Goal: Check status

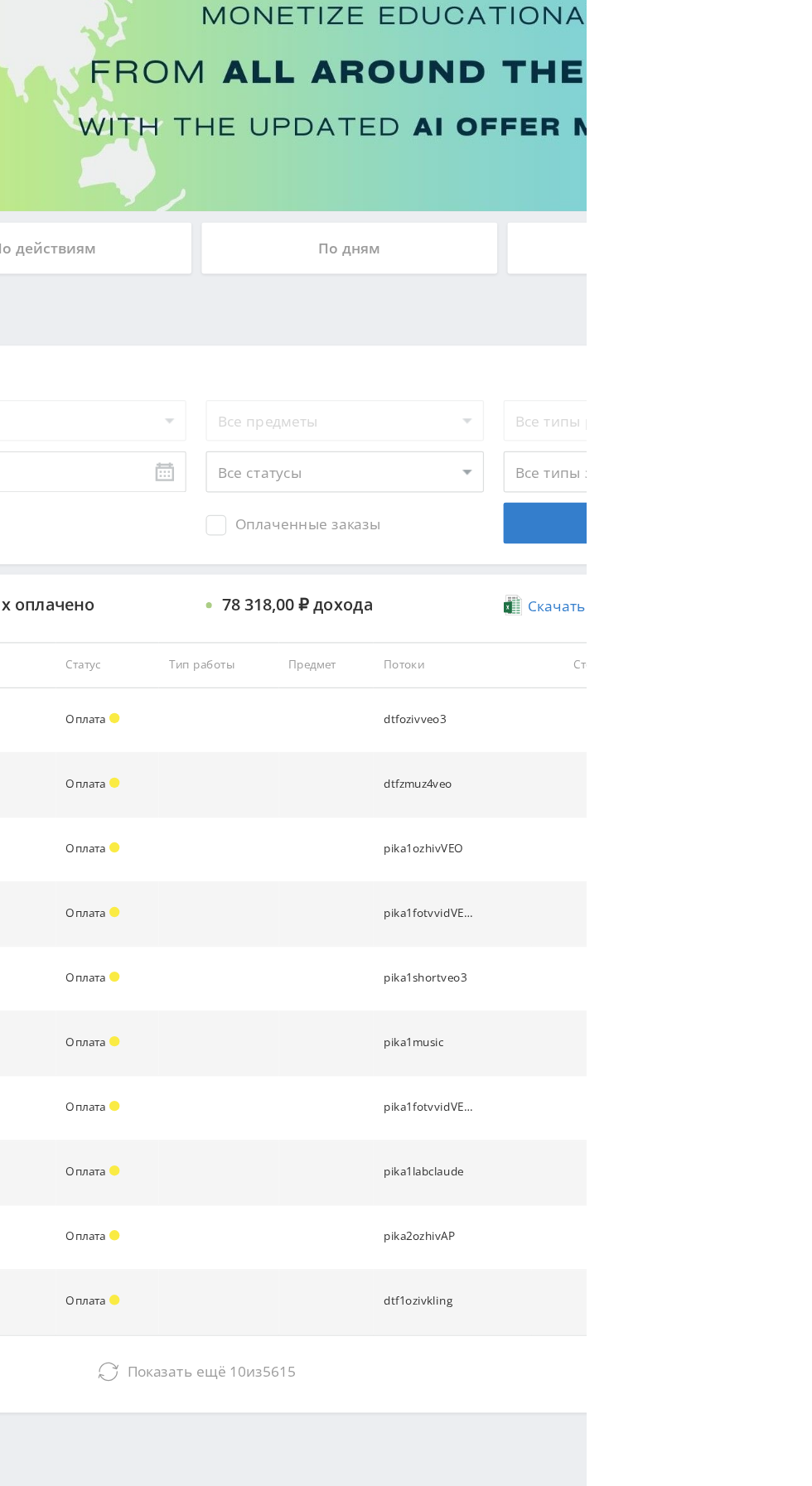
click at [609, 363] on div "По дням" at bounding box center [620, 359] width 239 height 41
click at [0, 0] on input "По дням" at bounding box center [0, 0] width 0 height 0
